Goal: Navigation & Orientation: Understand site structure

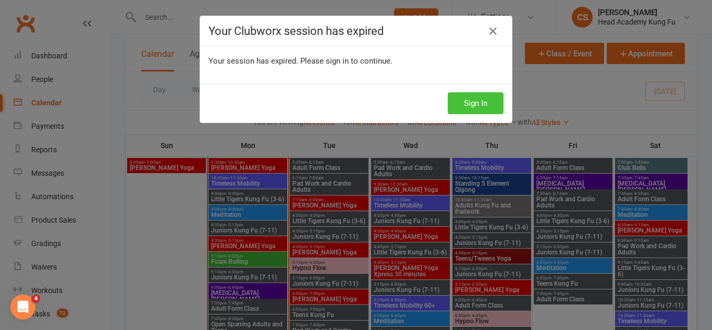
click at [484, 104] on button "Sign In" at bounding box center [476, 103] width 56 height 22
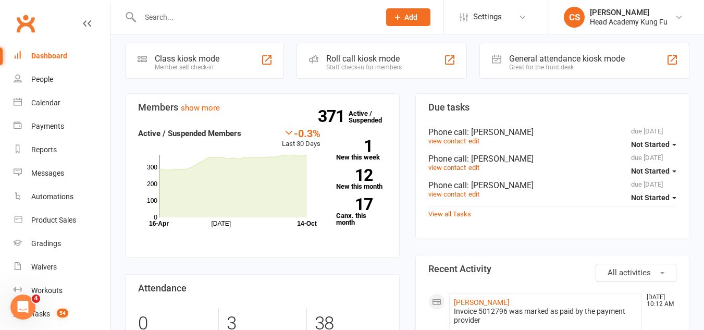
scroll to position [313, 0]
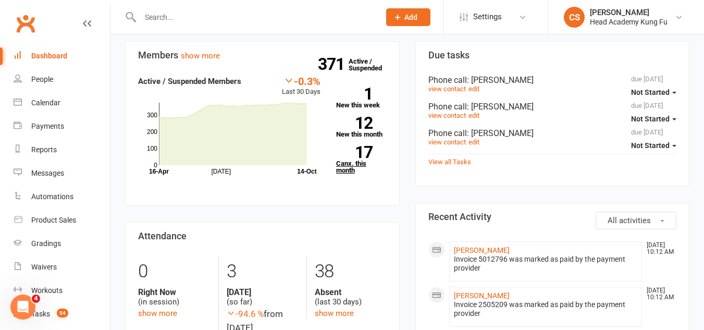
click at [341, 162] on link "17 Canx. this month" at bounding box center [361, 160] width 51 height 28
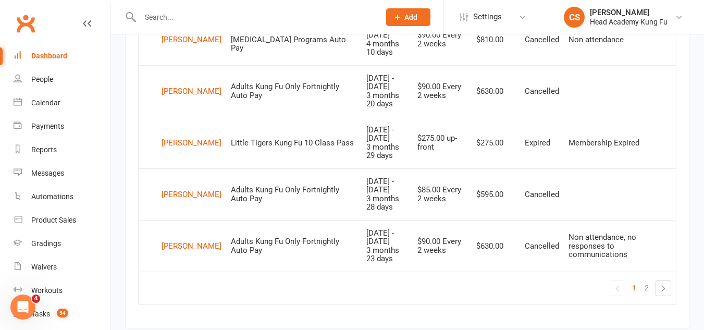
scroll to position [1044, 0]
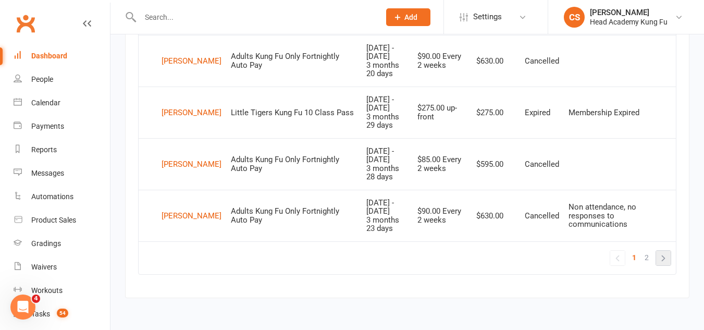
click at [663, 264] on link "»" at bounding box center [663, 258] width 15 height 15
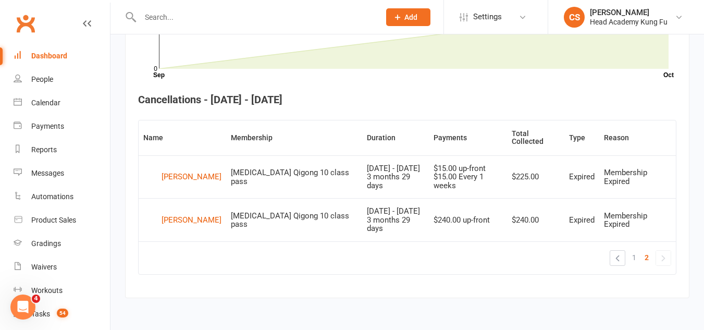
click at [38, 61] on link "Dashboard" at bounding box center [62, 55] width 96 height 23
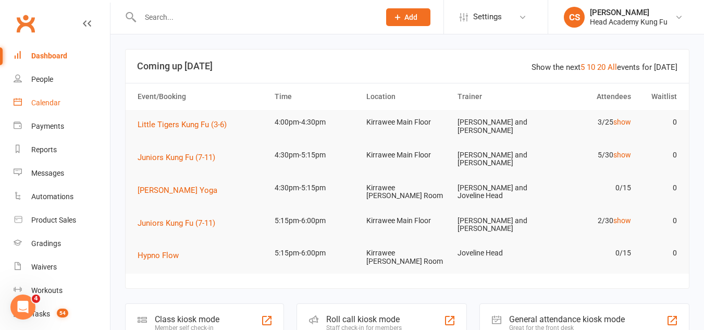
click at [49, 100] on div "Calendar" at bounding box center [45, 102] width 29 height 8
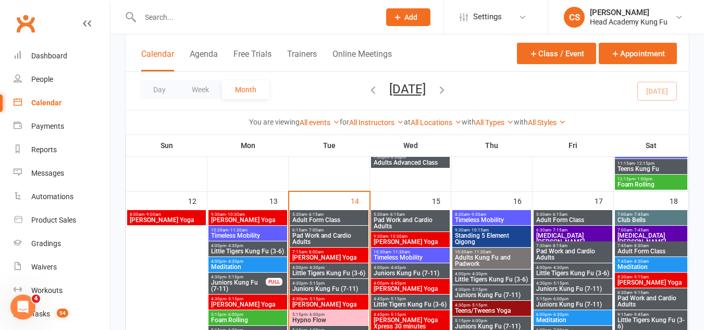
scroll to position [521, 0]
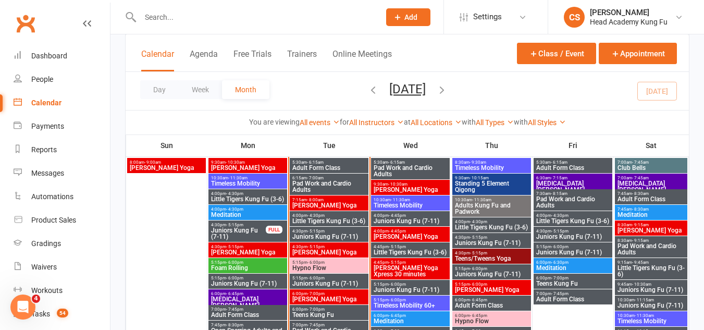
click at [304, 166] on span "Adult Form Class" at bounding box center [329, 168] width 75 height 6
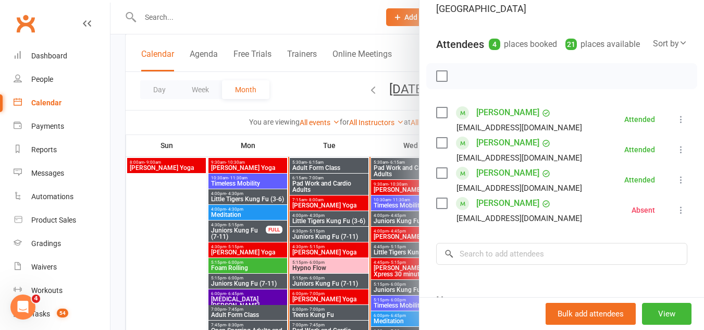
scroll to position [52, 0]
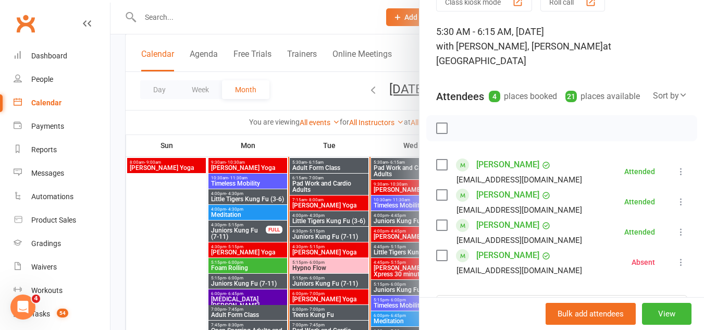
click at [321, 163] on div at bounding box center [406, 165] width 593 height 330
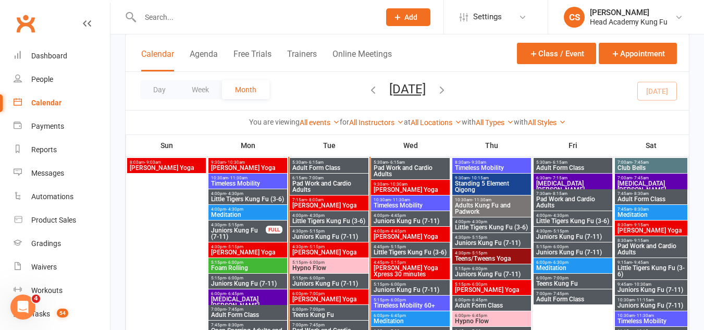
click at [328, 188] on span "Pad Work and Cardio Adults" at bounding box center [329, 186] width 75 height 13
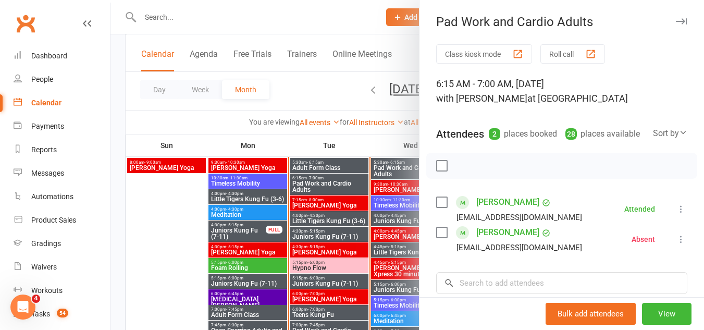
click at [328, 188] on div at bounding box center [406, 165] width 593 height 330
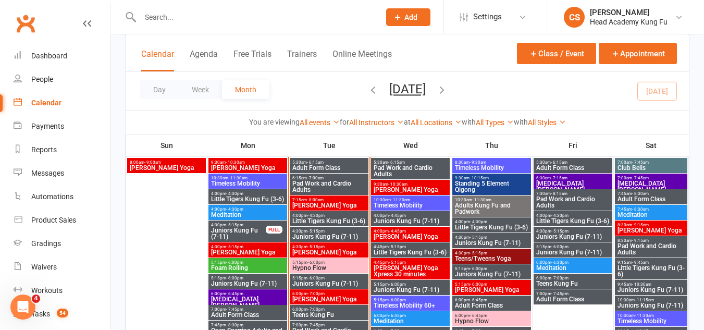
click at [331, 202] on span "[PERSON_NAME] Yoga" at bounding box center [329, 205] width 75 height 6
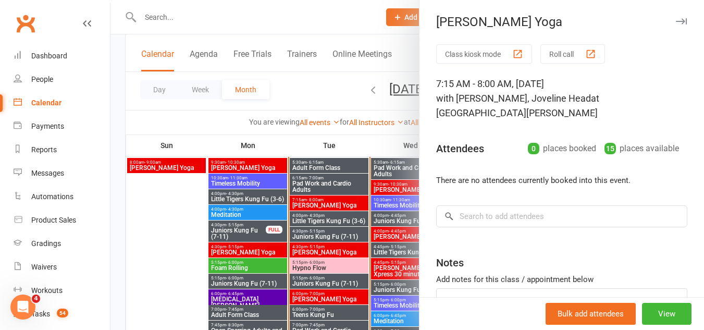
click at [331, 202] on div at bounding box center [406, 165] width 593 height 330
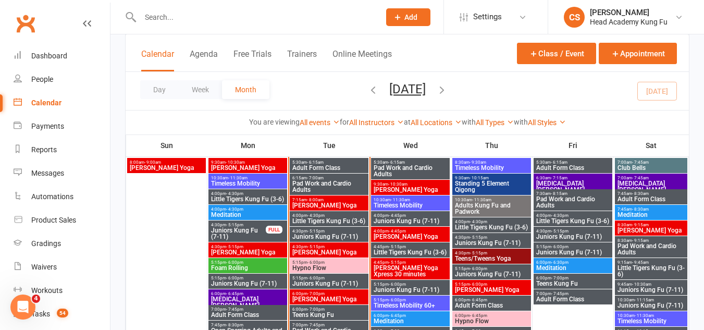
click at [333, 216] on span "4:00pm - 4:30pm" at bounding box center [329, 215] width 75 height 5
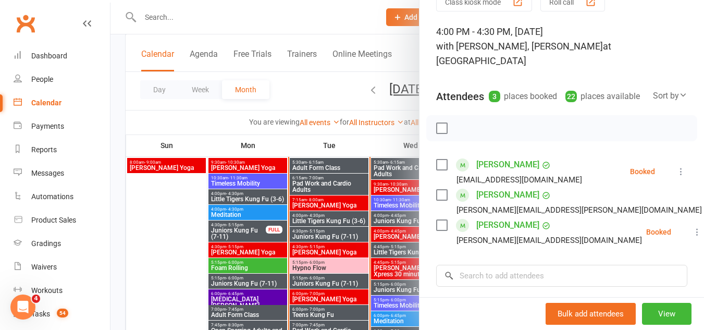
click at [323, 219] on div at bounding box center [406, 165] width 593 height 330
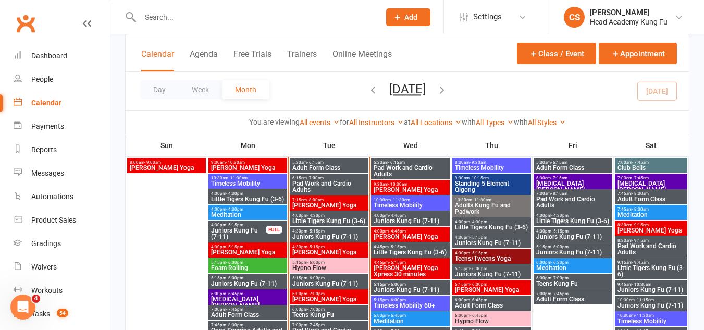
click at [324, 233] on span "Juniors Kung Fu (7-11)" at bounding box center [329, 236] width 75 height 6
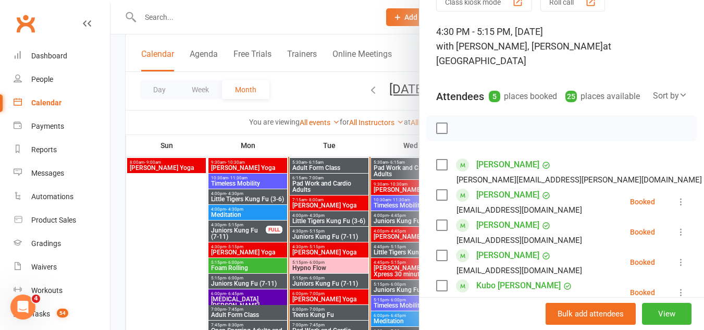
click at [350, 230] on div at bounding box center [406, 165] width 593 height 330
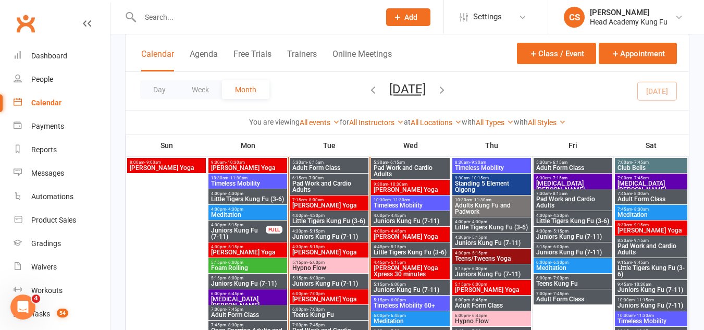
click at [345, 249] on span "[PERSON_NAME] Yoga" at bounding box center [329, 252] width 75 height 6
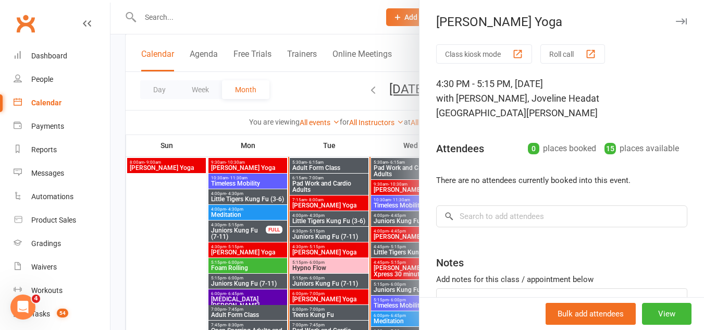
click at [345, 249] on div at bounding box center [406, 165] width 593 height 330
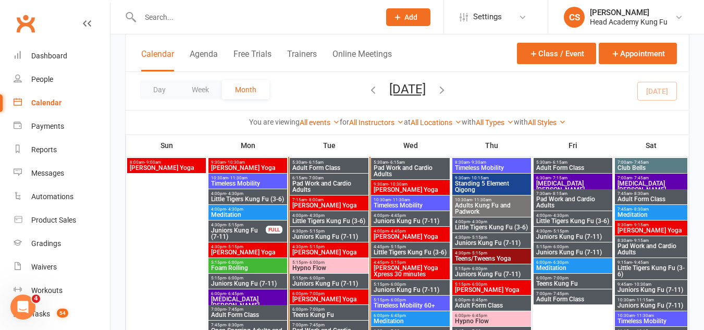
click at [341, 262] on span "5:15pm - 6:00pm" at bounding box center [329, 262] width 75 height 5
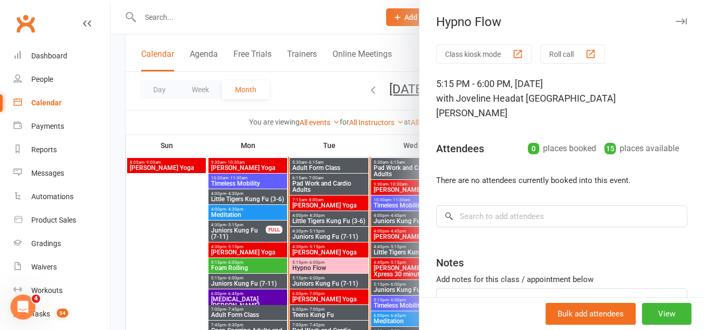
click at [341, 262] on div at bounding box center [406, 165] width 593 height 330
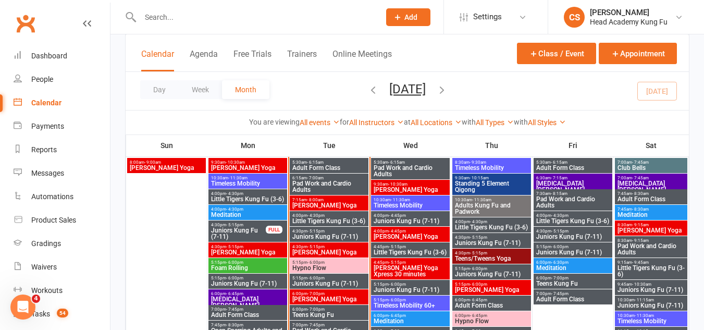
scroll to position [573, 0]
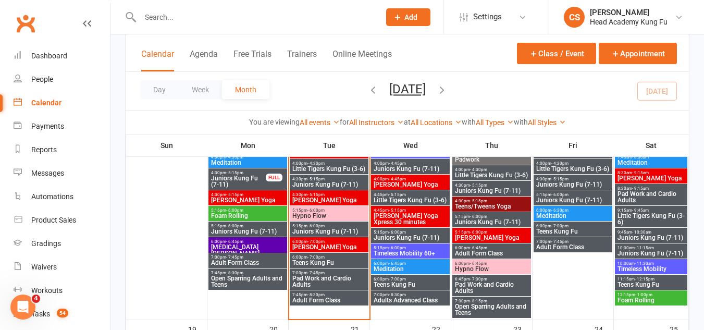
click at [333, 278] on span "Pad Work and Cardio Adults" at bounding box center [329, 281] width 75 height 13
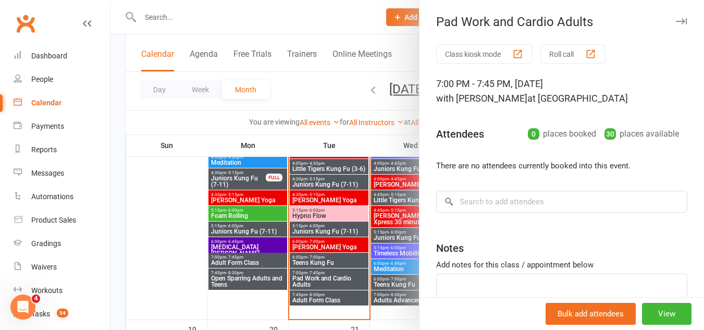
click at [333, 278] on div at bounding box center [406, 165] width 593 height 330
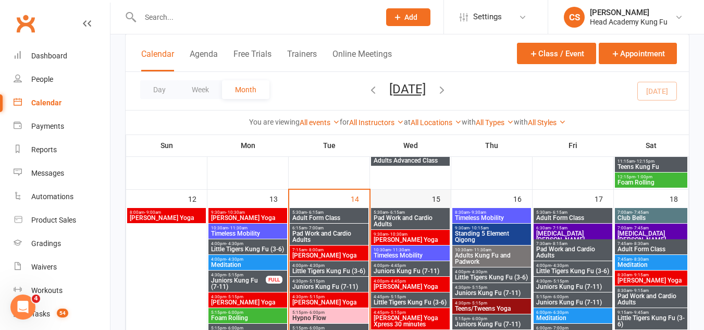
scroll to position [469, 0]
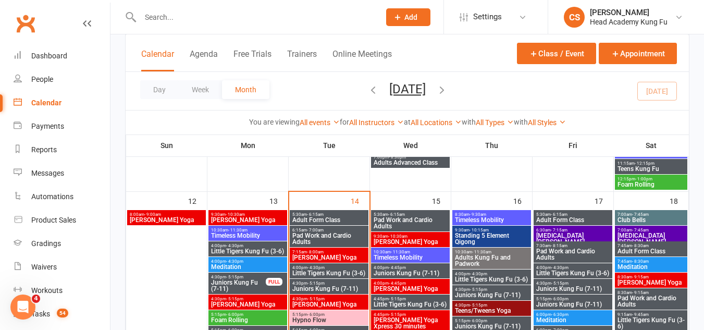
click at [416, 224] on span "Pad Work and Cardio Adults" at bounding box center [410, 223] width 75 height 13
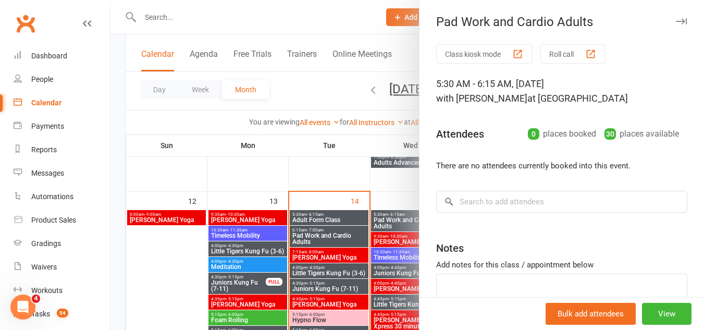
click at [419, 224] on div "Class kiosk mode Roll call 5:30 AM - 6:15 AM, Wednesday, October, 15, 2025 with…" at bounding box center [561, 202] width 284 height 316
click at [384, 219] on div at bounding box center [406, 165] width 593 height 330
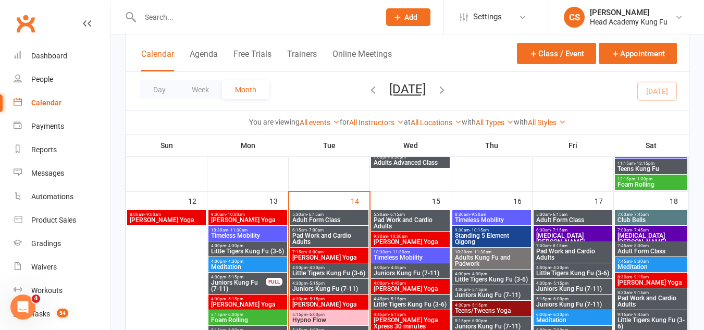
click at [393, 240] on span "[PERSON_NAME] Yoga" at bounding box center [410, 242] width 75 height 6
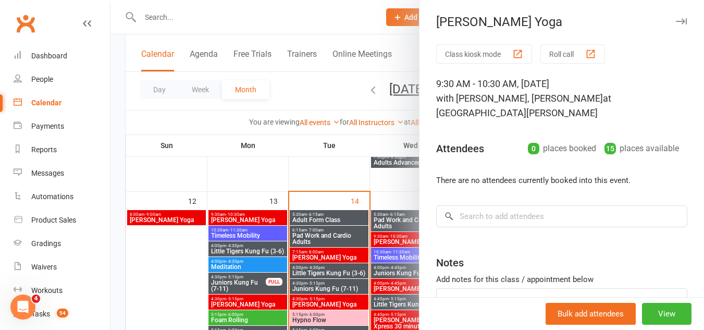
click at [393, 240] on div at bounding box center [406, 165] width 593 height 330
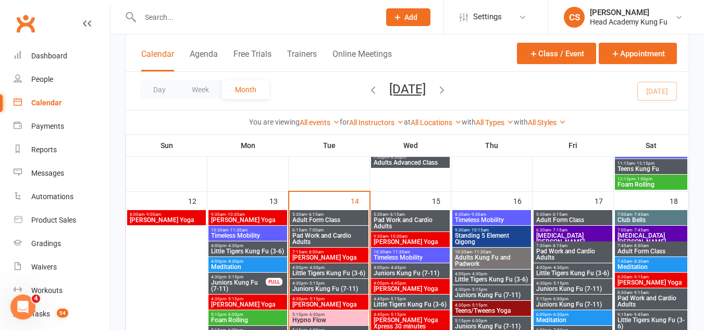
click at [398, 252] on span "- 11:30am" at bounding box center [400, 252] width 19 height 5
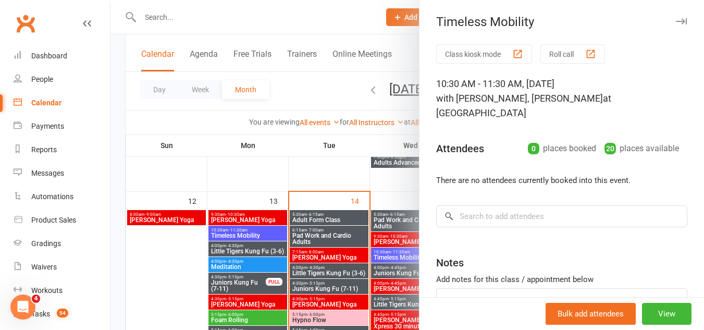
click at [398, 252] on div at bounding box center [406, 165] width 593 height 330
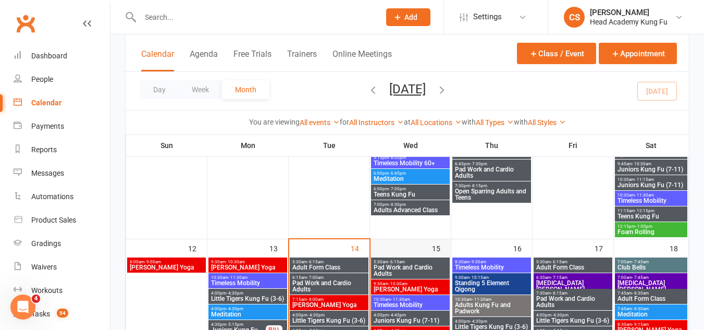
scroll to position [417, 0]
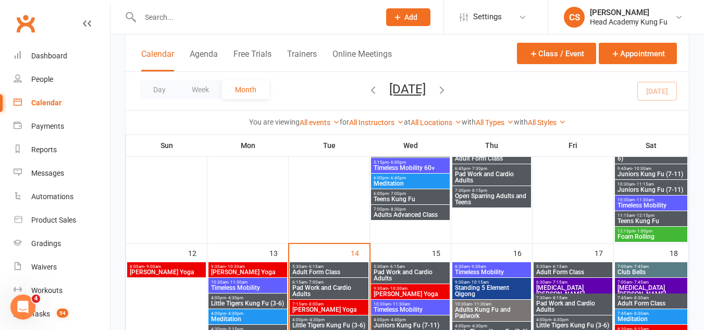
click at [467, 283] on span "9:30am - 10:15am" at bounding box center [491, 282] width 75 height 5
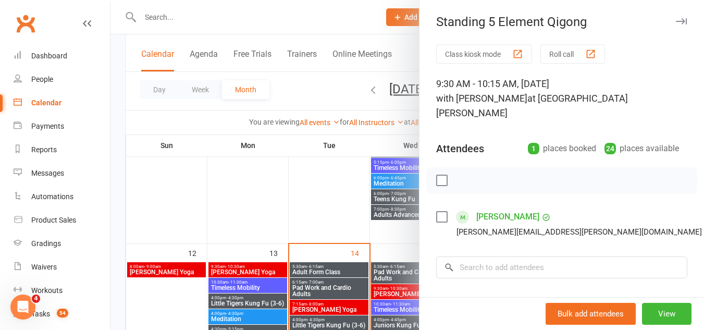
click at [467, 283] on div "Class kiosk mode Roll call 9:30 AM - 10:15 AM, Thursday, October, 16, 2025 with…" at bounding box center [561, 234] width 284 height 381
click at [676, 23] on icon "button" at bounding box center [681, 21] width 11 height 6
